Goal: Information Seeking & Learning: Check status

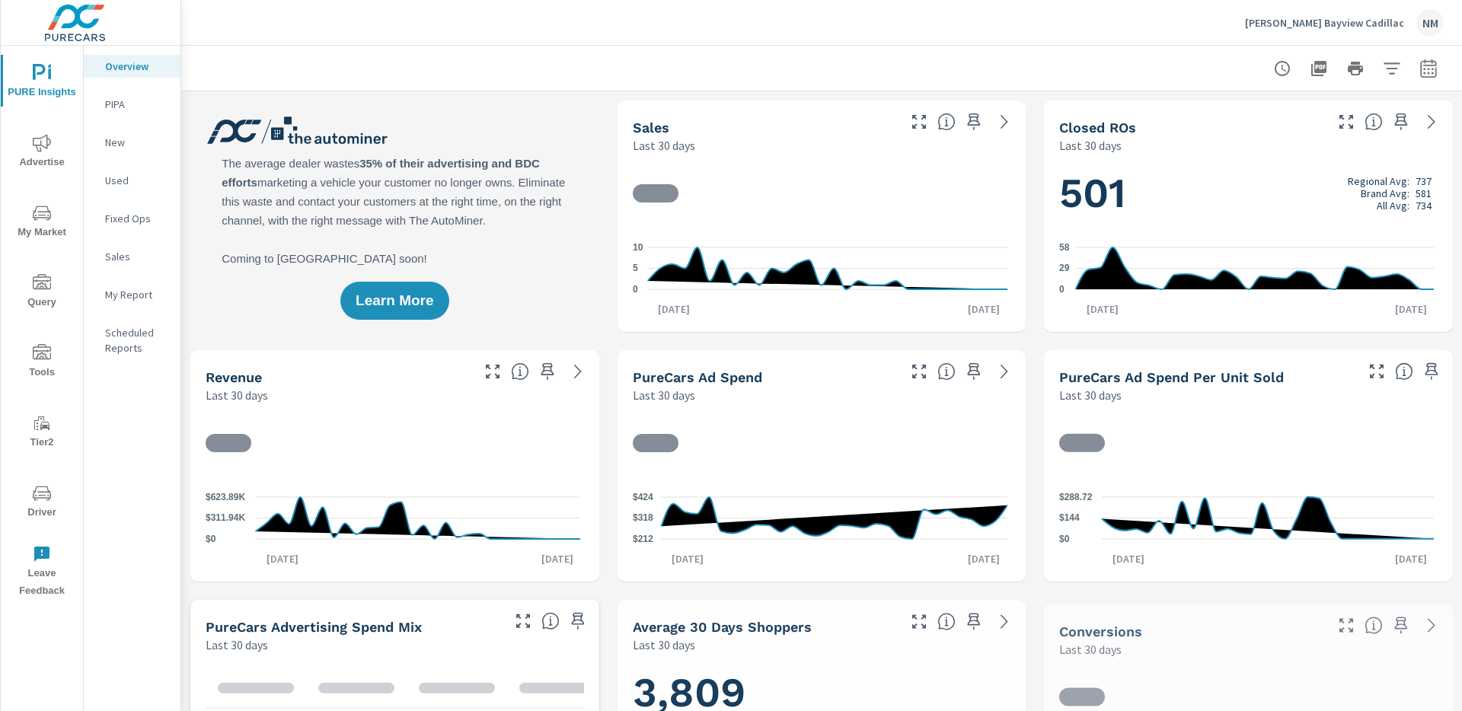
scroll to position [1, 0]
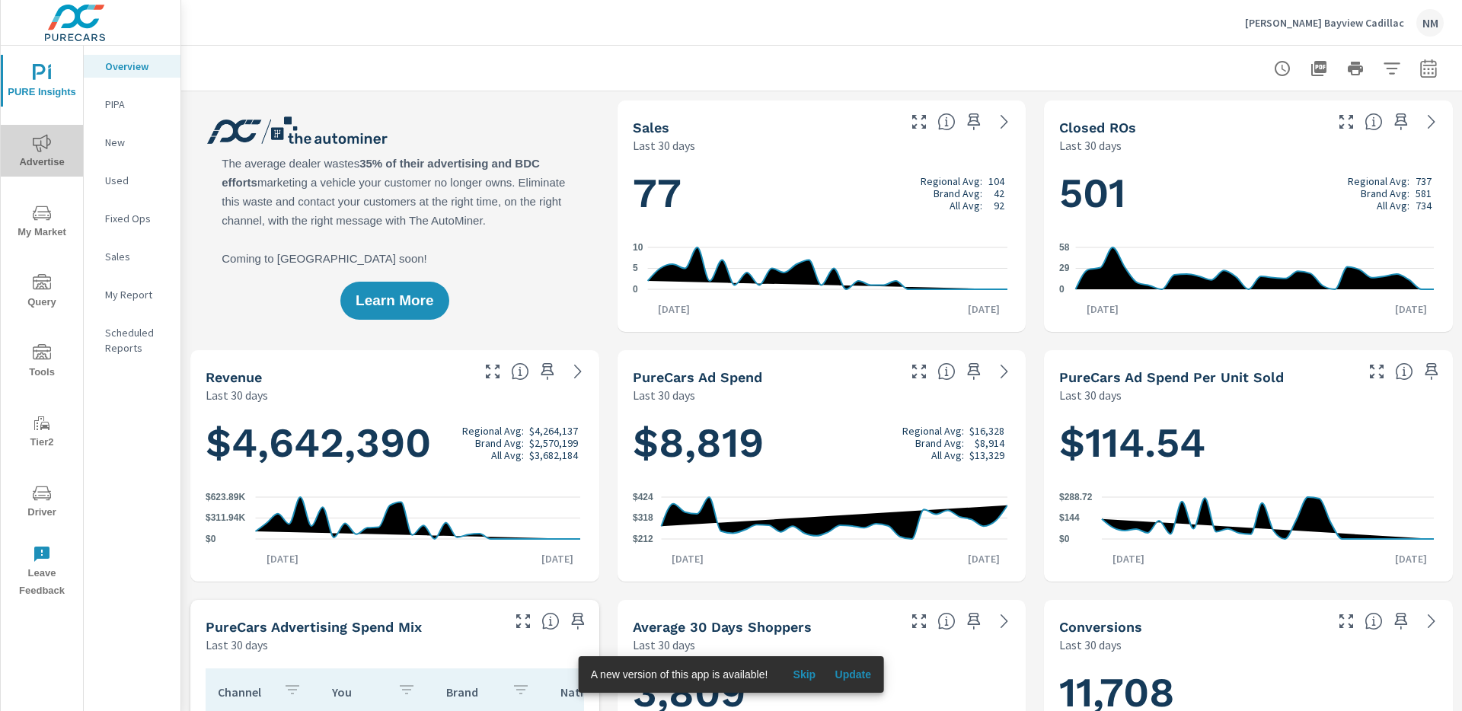
click at [52, 139] on span "Advertise" at bounding box center [41, 152] width 73 height 37
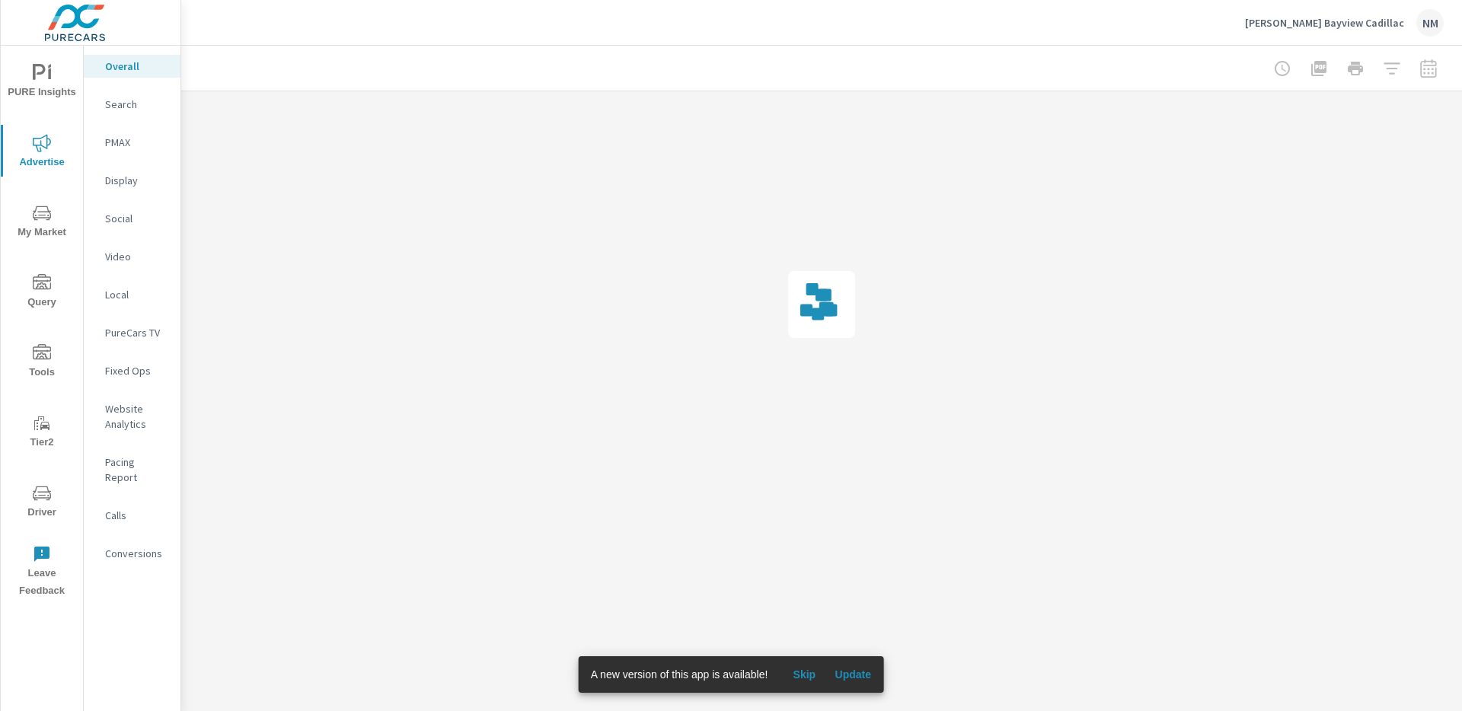
click at [105, 109] on p "Search" at bounding box center [136, 104] width 63 height 15
click at [42, 88] on span "PURE Insights" at bounding box center [41, 82] width 73 height 37
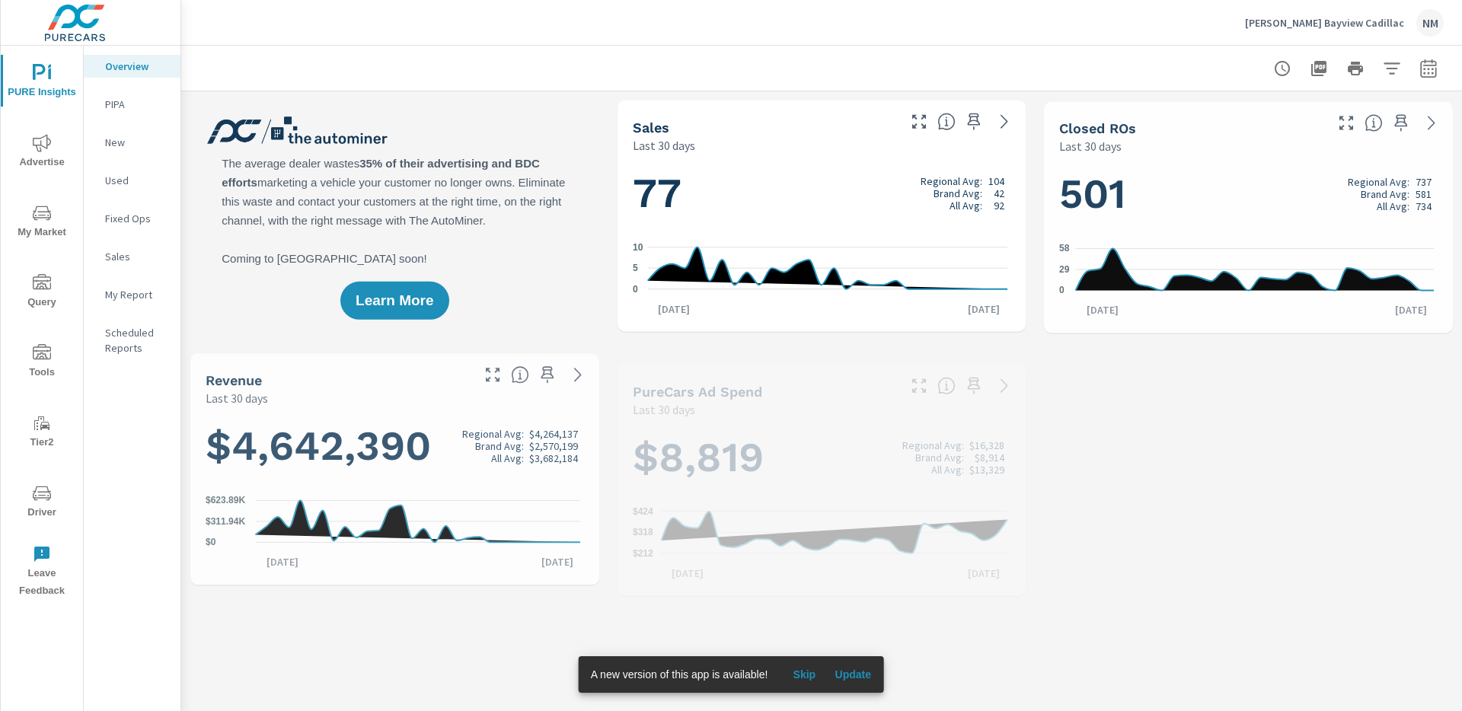
scroll to position [1, 0]
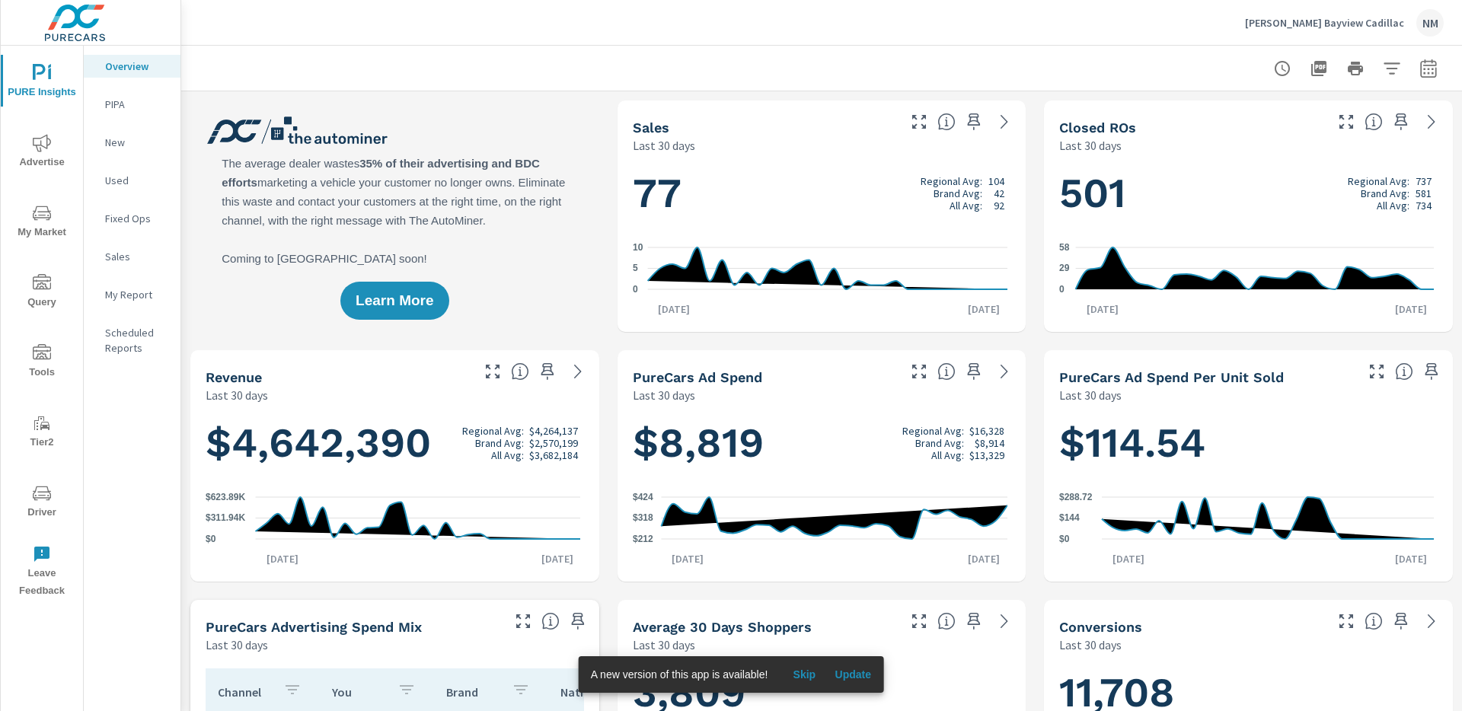
click at [1430, 63] on button "button" at bounding box center [1428, 68] width 30 height 30
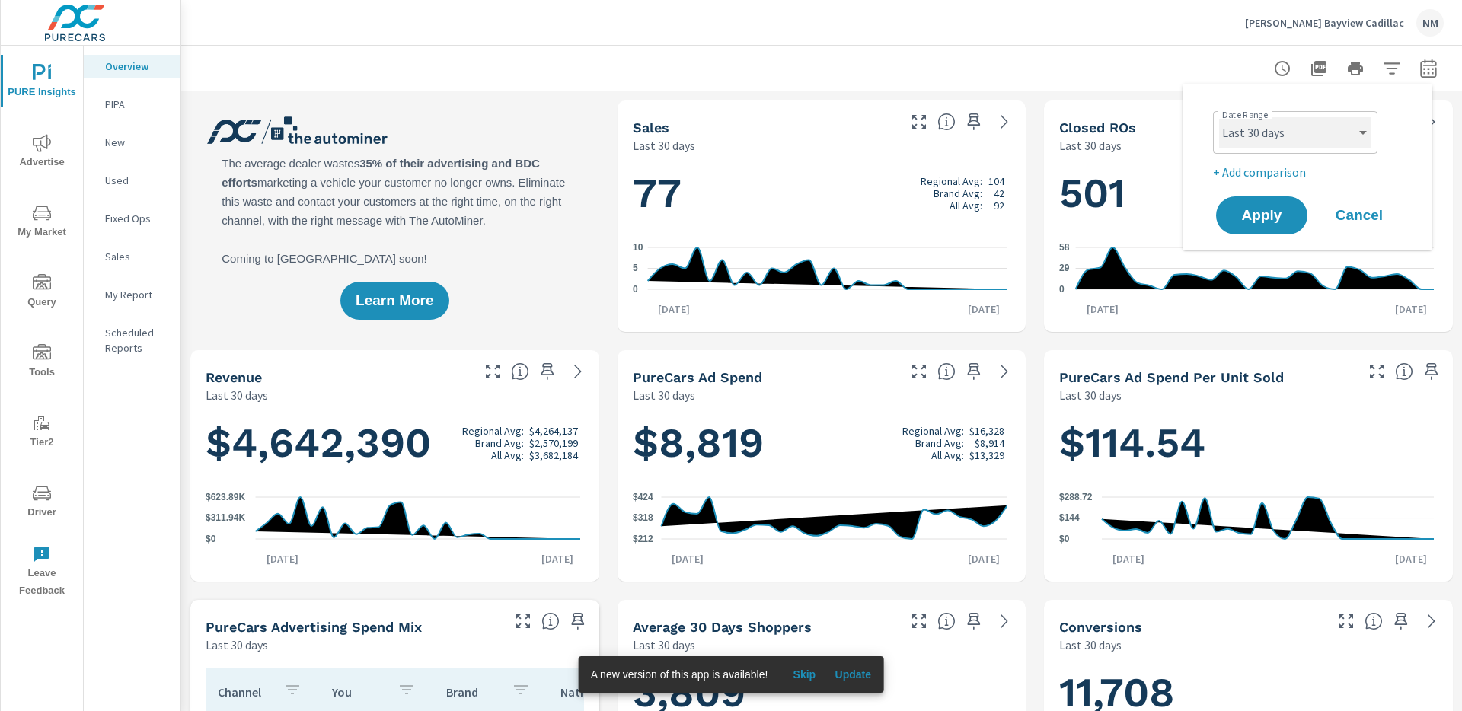
click at [1326, 142] on select "Custom Yesterday Last week Last 7 days Last 14 days Last 30 days Last 45 days L…" at bounding box center [1295, 132] width 152 height 30
click at [1219, 117] on select "Custom Yesterday Last week Last 7 days Last 14 days Last 30 days Last 45 days L…" at bounding box center [1295, 132] width 152 height 30
select select "Last month"
click at [1284, 171] on p "+ Add comparison" at bounding box center [1310, 172] width 195 height 18
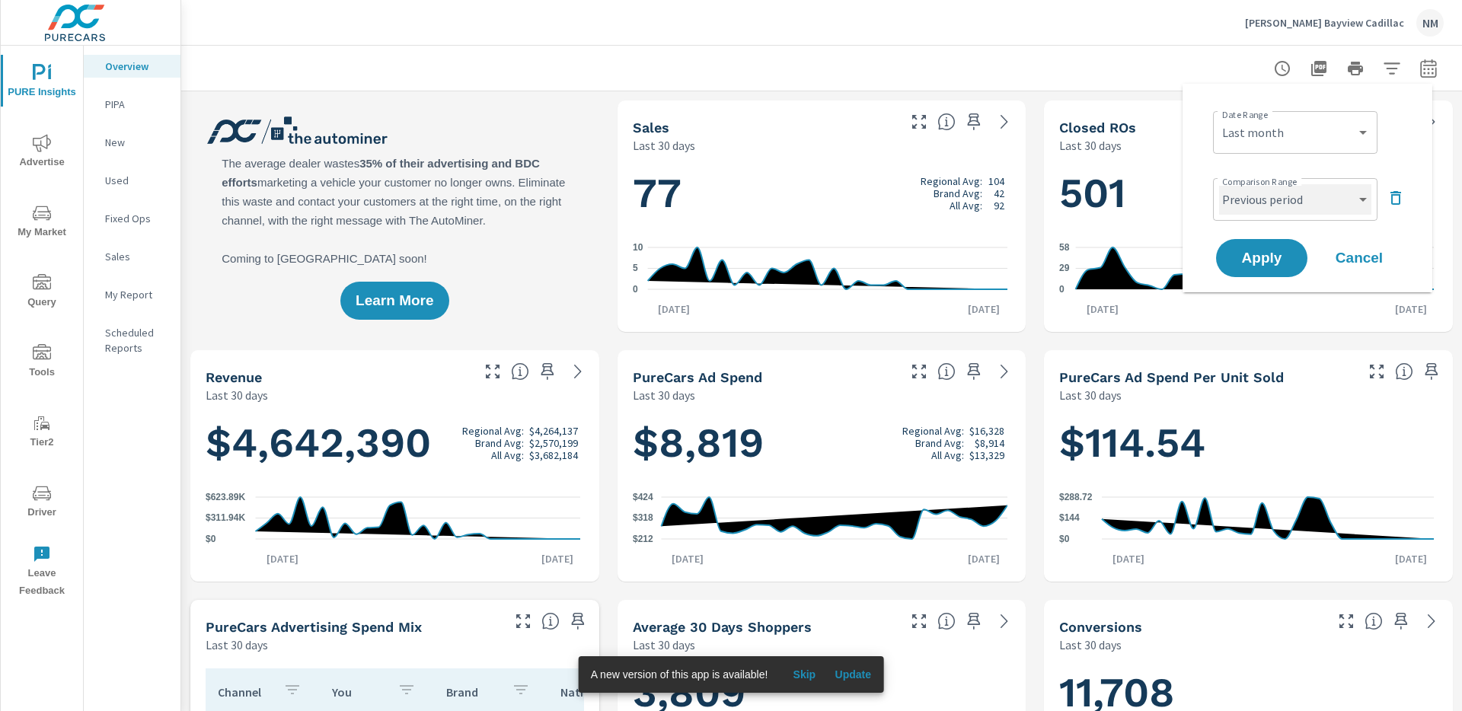
click at [1289, 207] on select "Custom Previous period Previous month Previous year" at bounding box center [1295, 199] width 152 height 30
click at [1219, 184] on select "Custom Previous period Previous month Previous year" at bounding box center [1295, 199] width 152 height 30
select select "Previous month"
click at [1271, 252] on span "Apply" at bounding box center [1261, 258] width 62 height 14
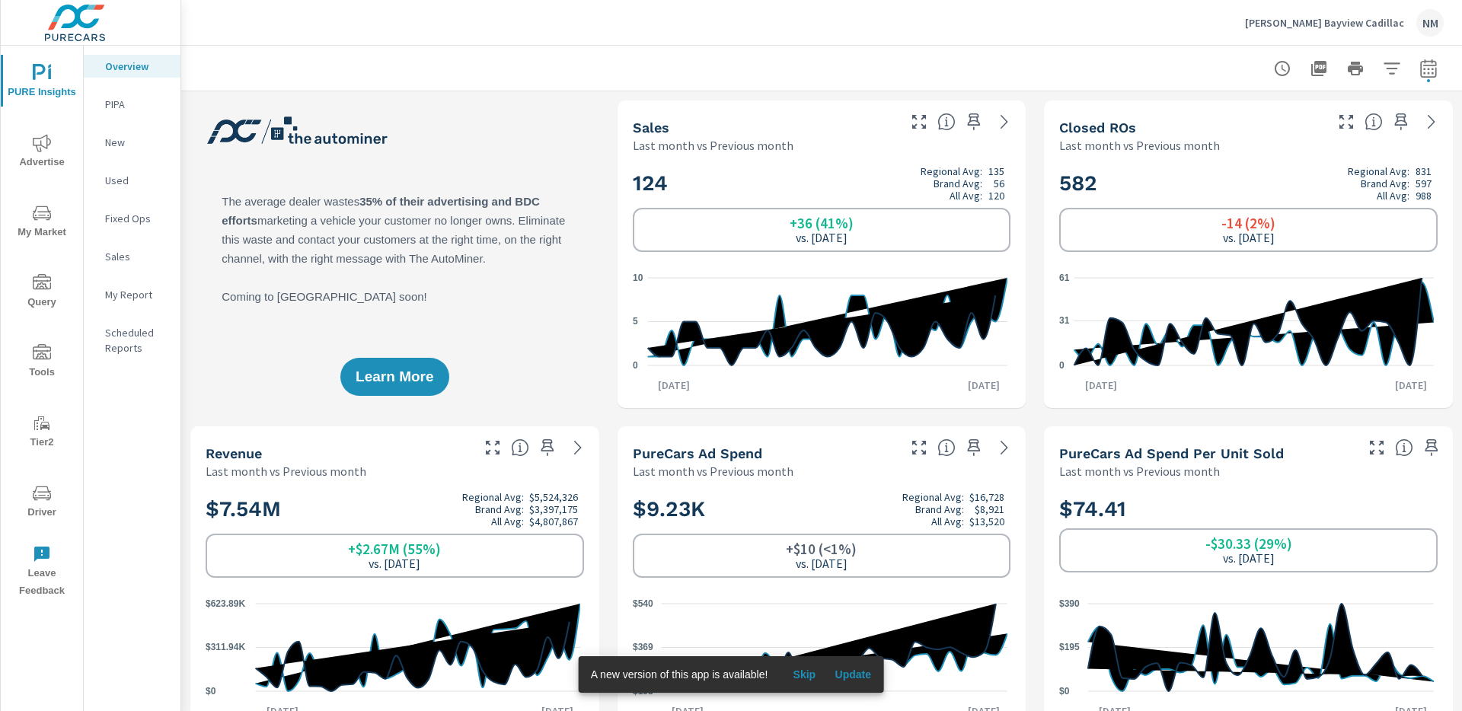
scroll to position [3, 0]
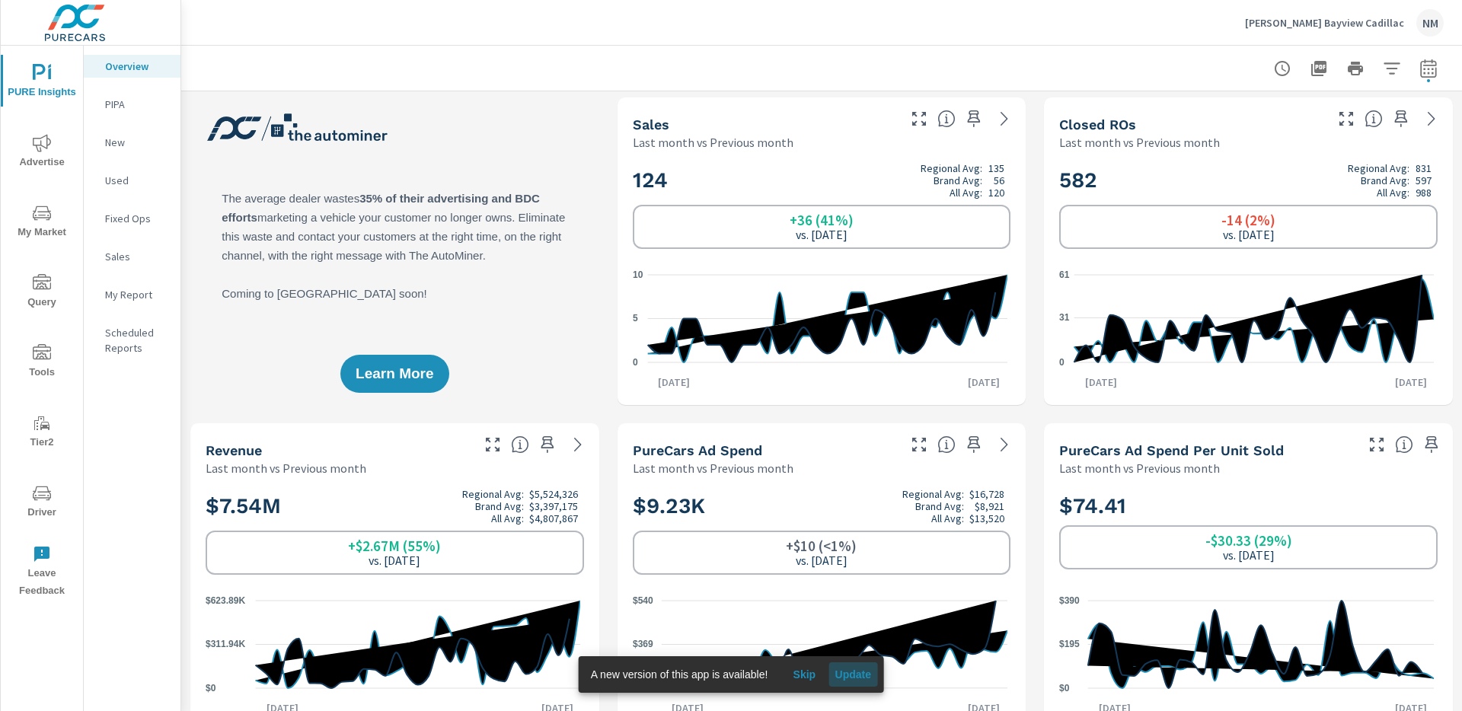
click at [866, 679] on span "Update" at bounding box center [852, 675] width 37 height 14
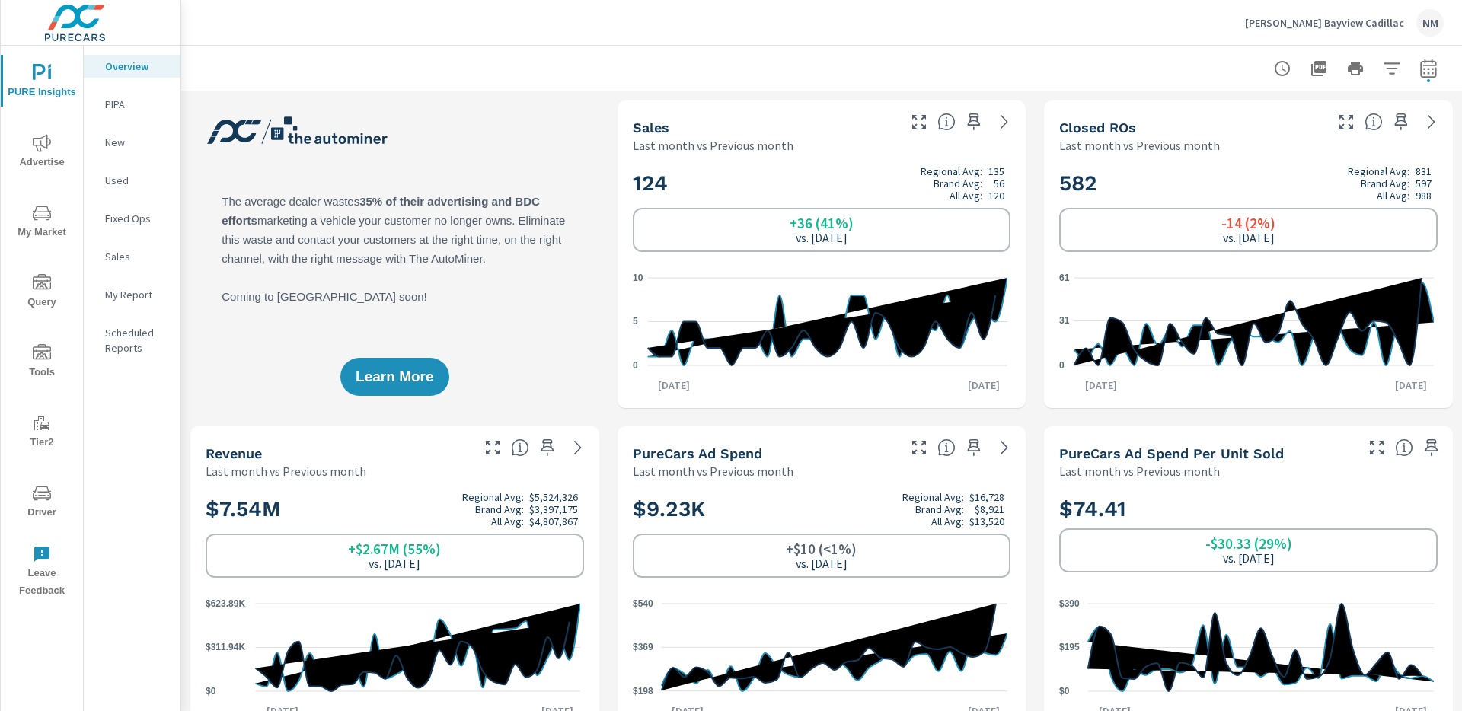
scroll to position [1, 0]
click at [125, 136] on p "New" at bounding box center [136, 142] width 63 height 15
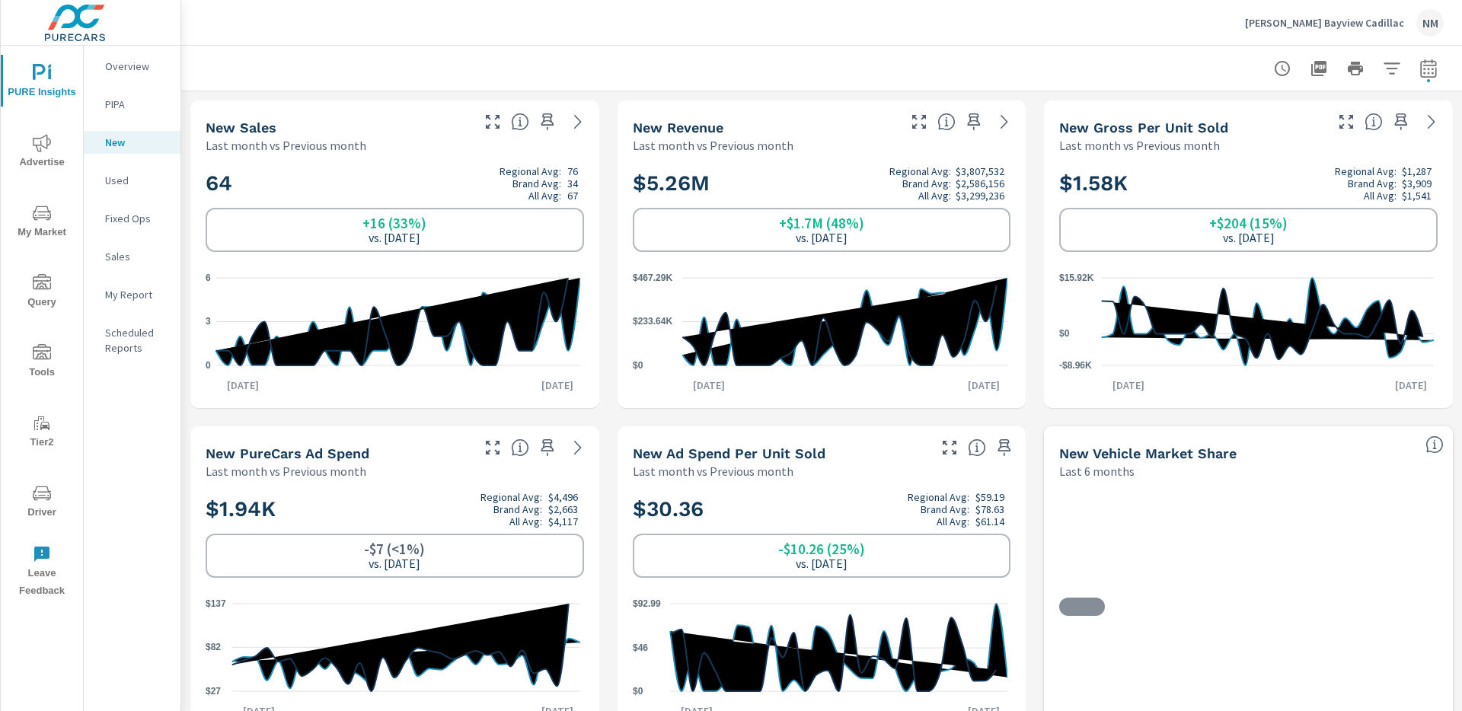
scroll to position [1, 0]
click at [131, 188] on div "Used" at bounding box center [132, 180] width 97 height 23
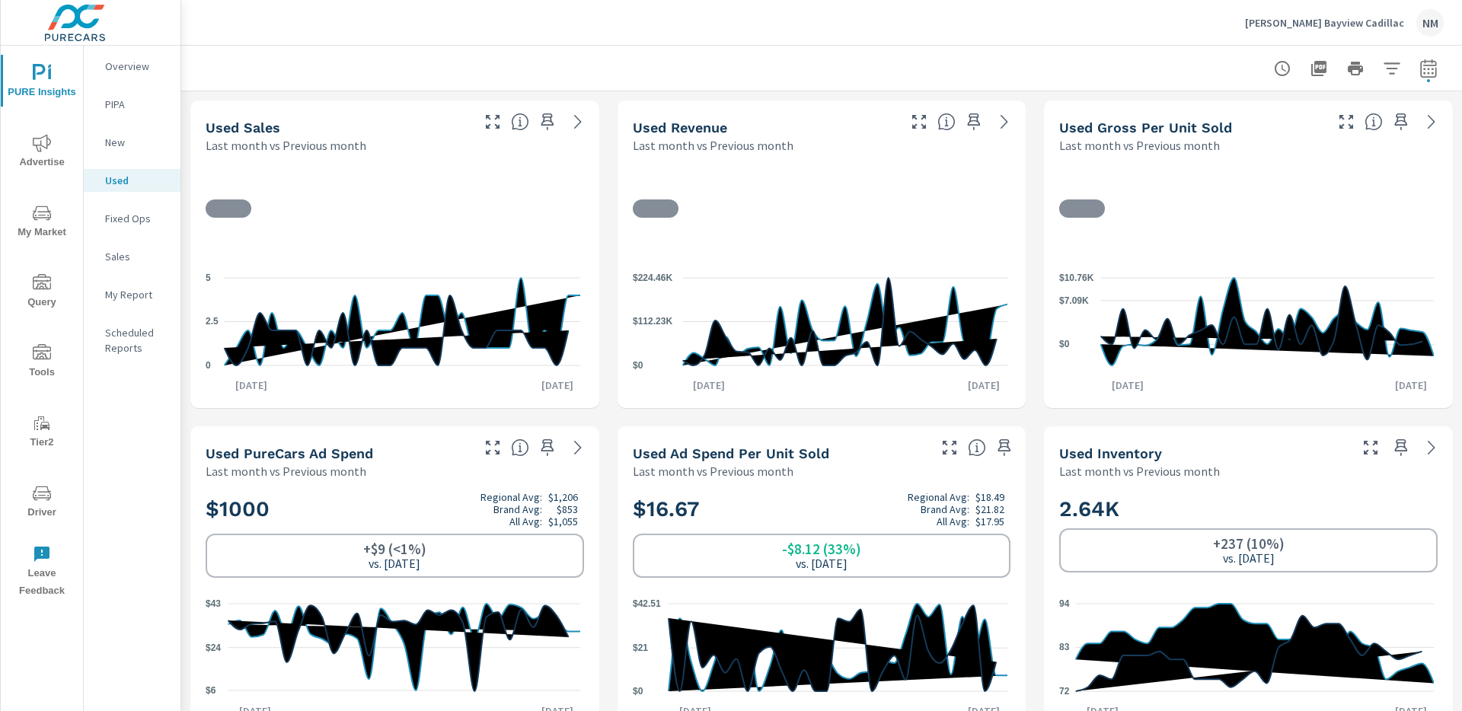
scroll to position [1, 0]
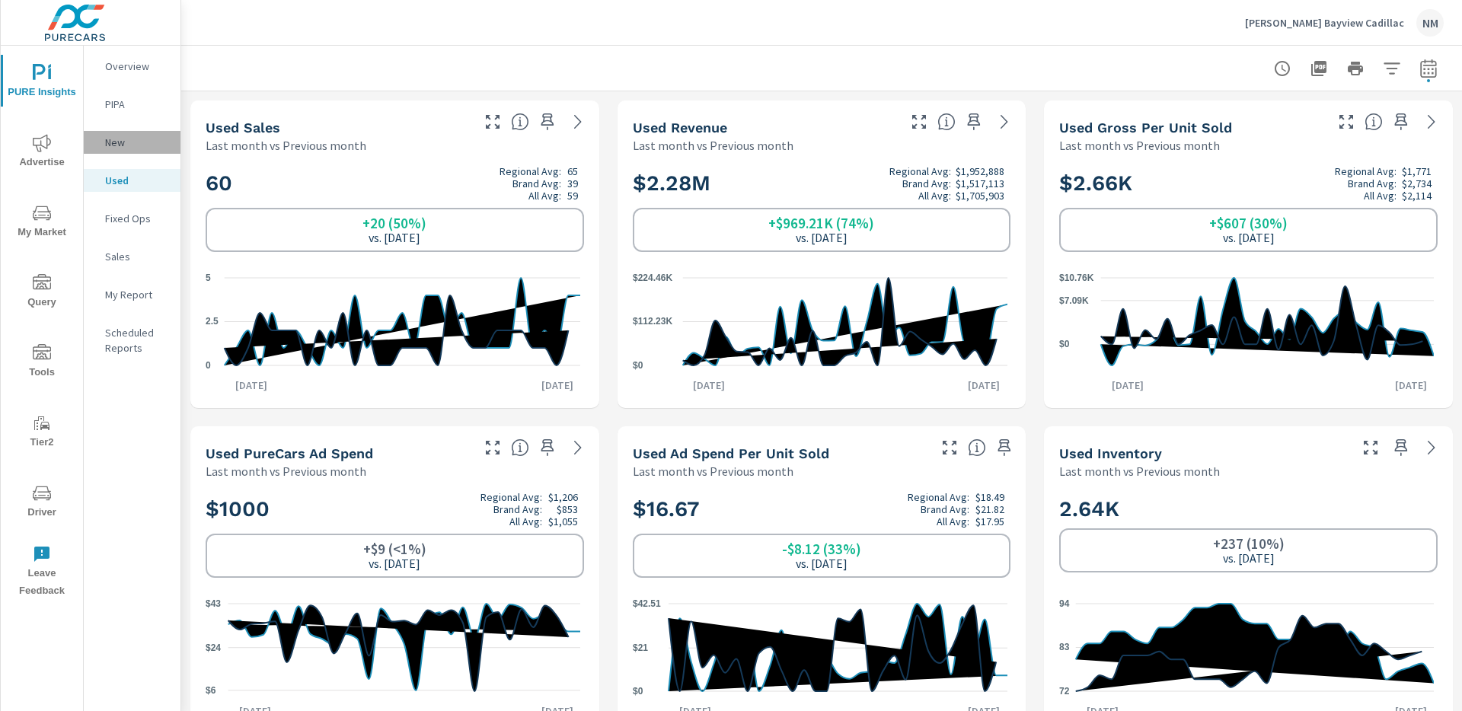
click at [126, 143] on p "New" at bounding box center [136, 142] width 63 height 15
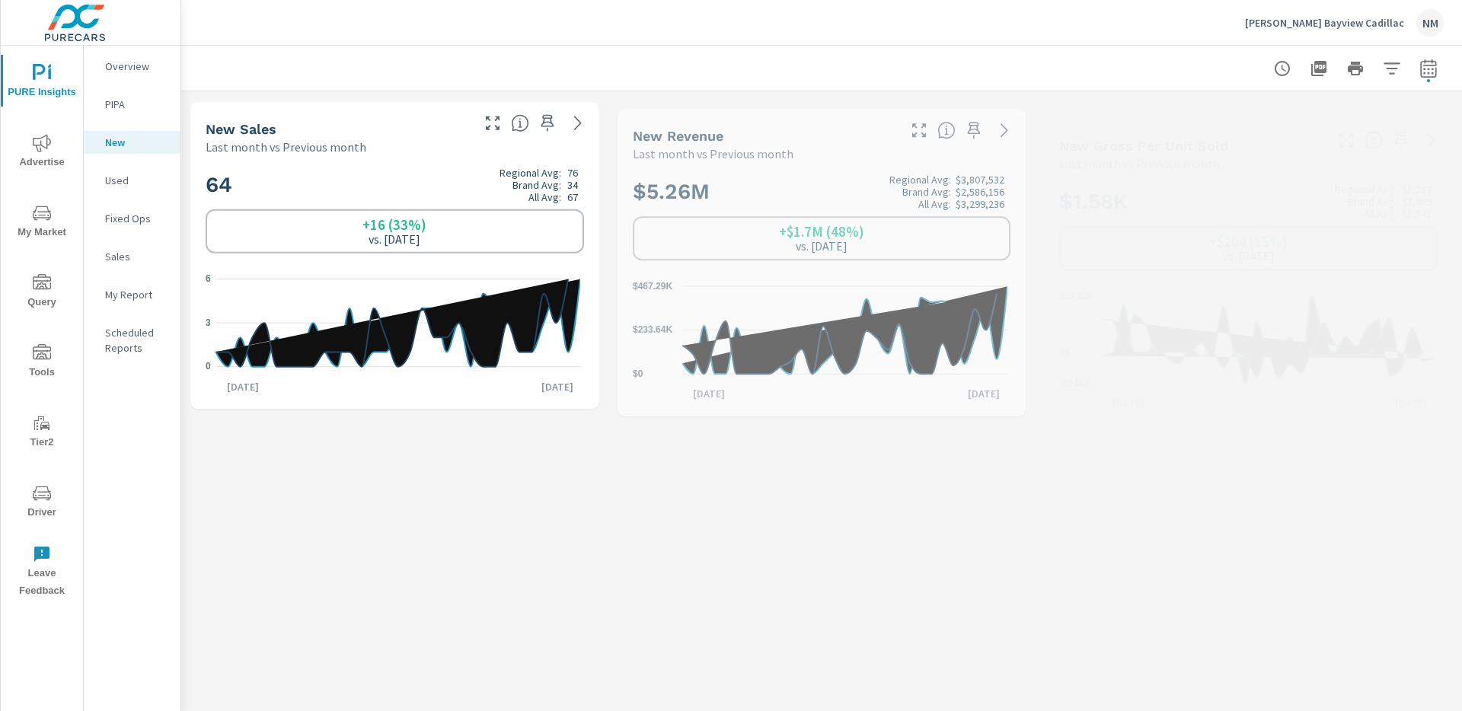
scroll to position [1, 0]
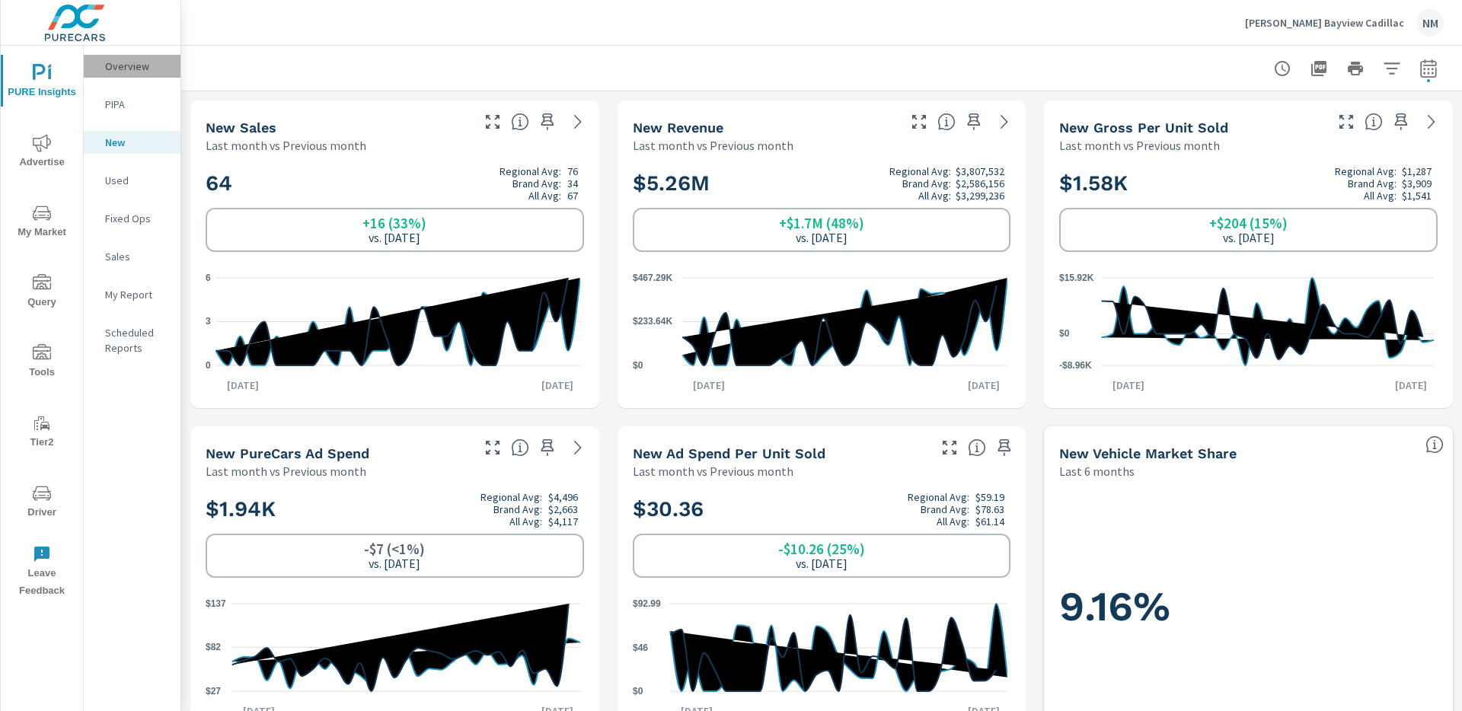
click at [137, 66] on p "Overview" at bounding box center [136, 66] width 63 height 15
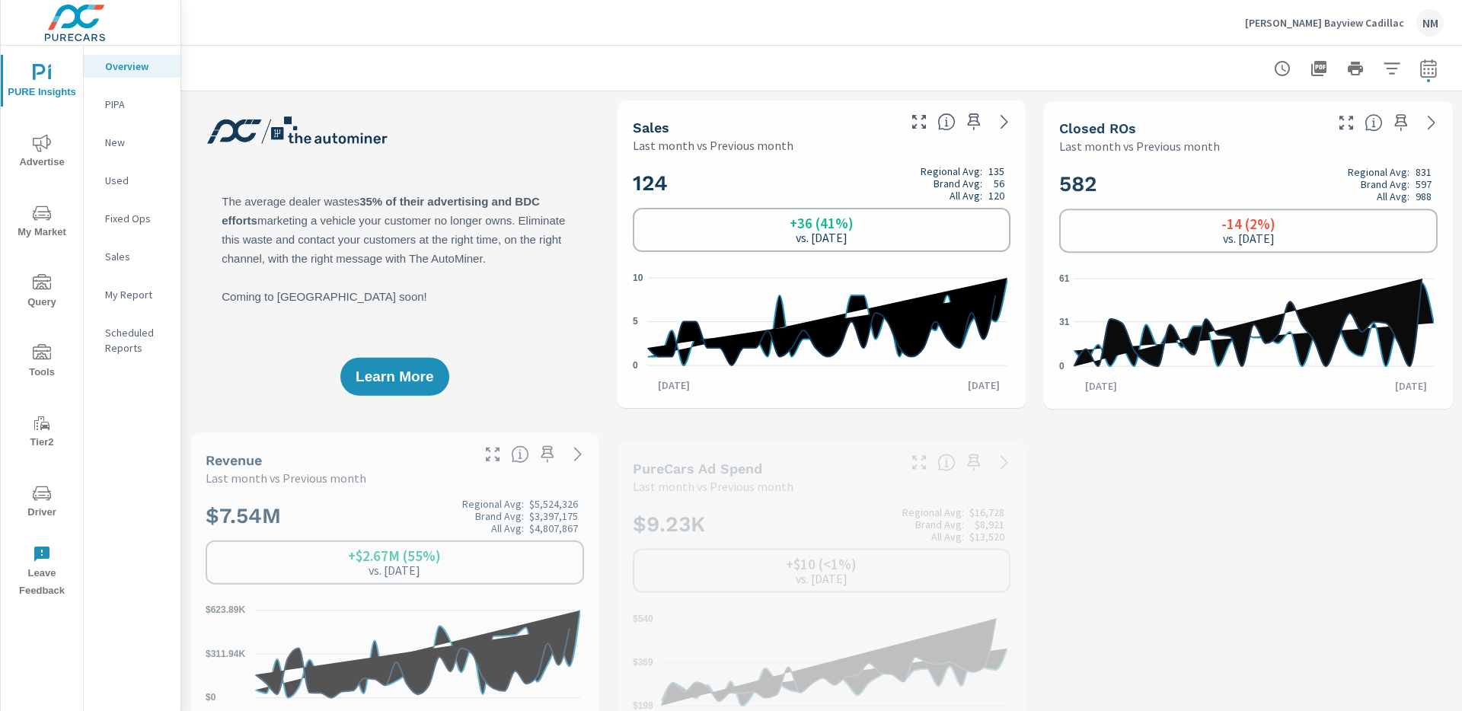
scroll to position [1, 0]
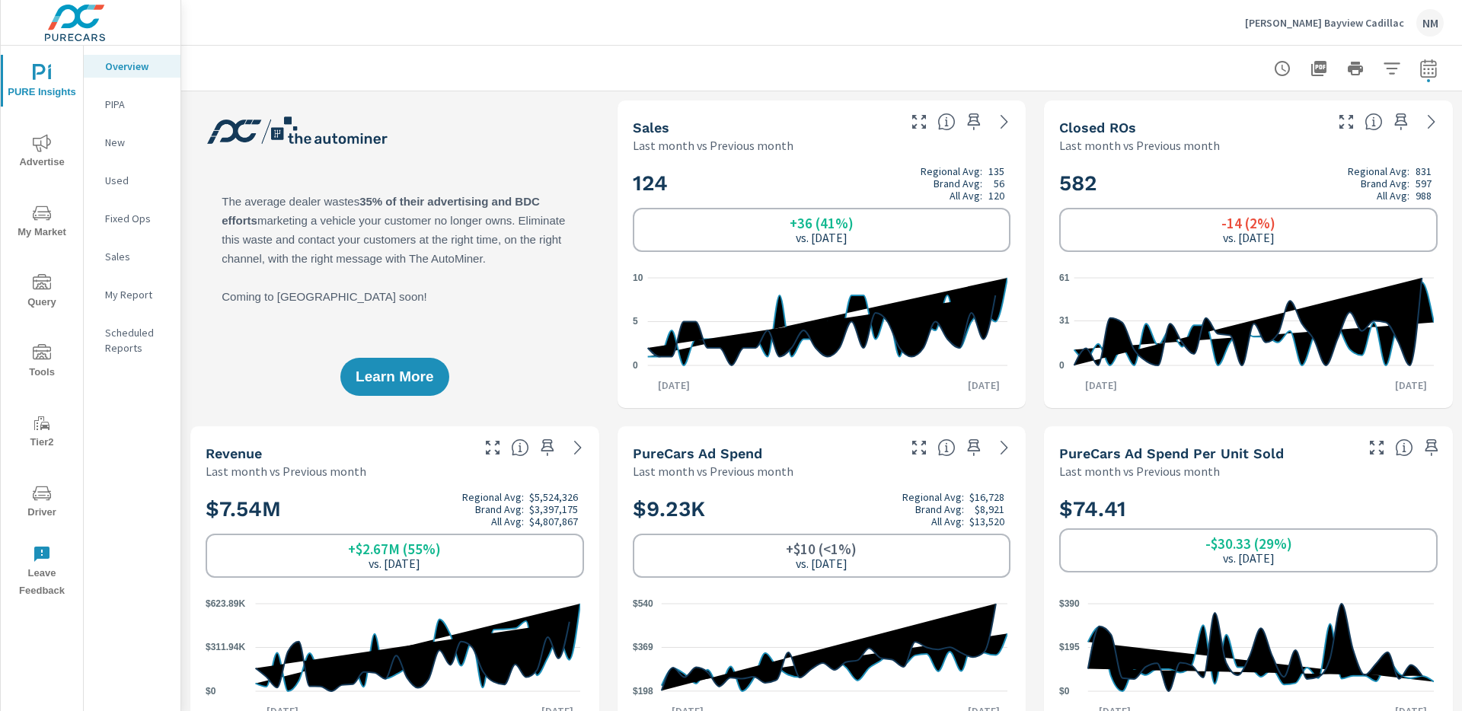
click at [556, 397] on div "Learn More" at bounding box center [394, 254] width 409 height 308
